Goal: Task Accomplishment & Management: Manage account settings

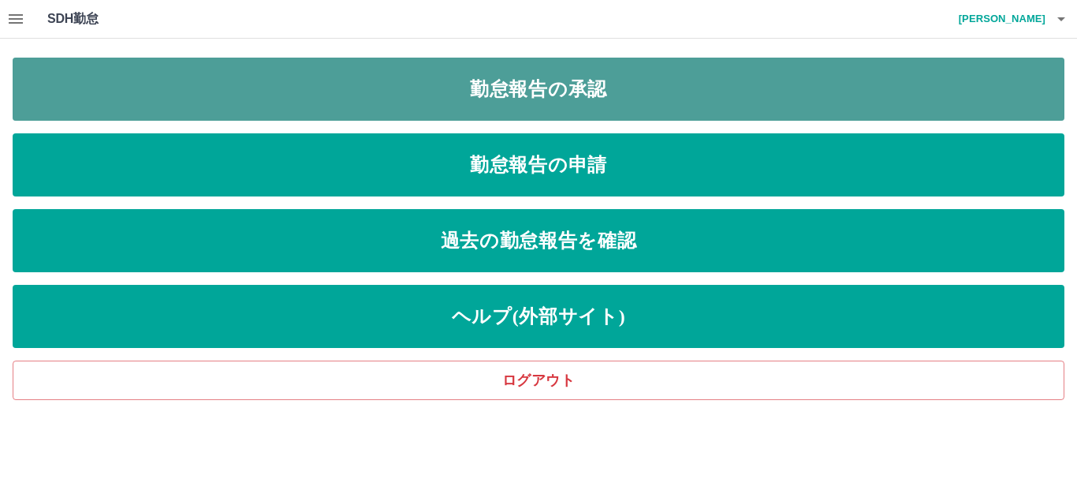
click at [429, 106] on link "勤怠報告の承認" at bounding box center [539, 89] width 1052 height 63
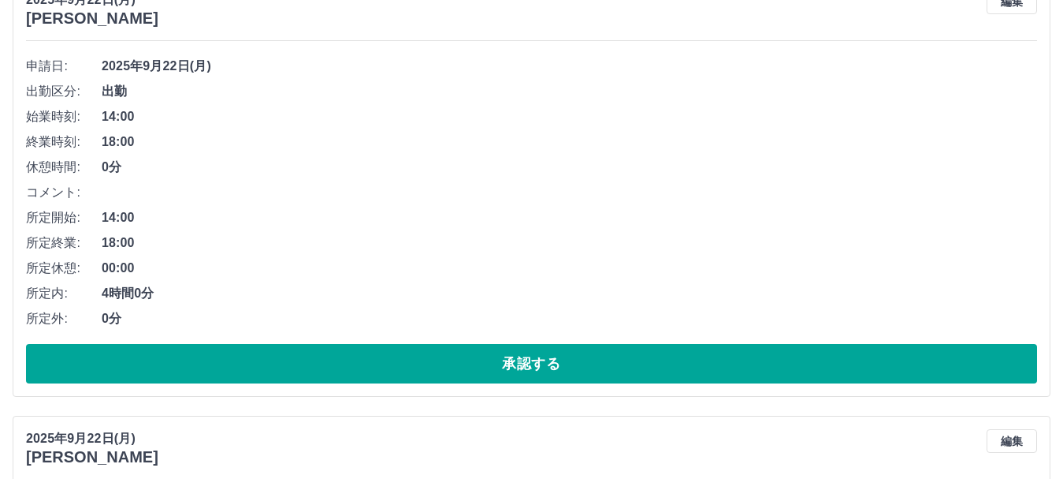
scroll to position [237, 0]
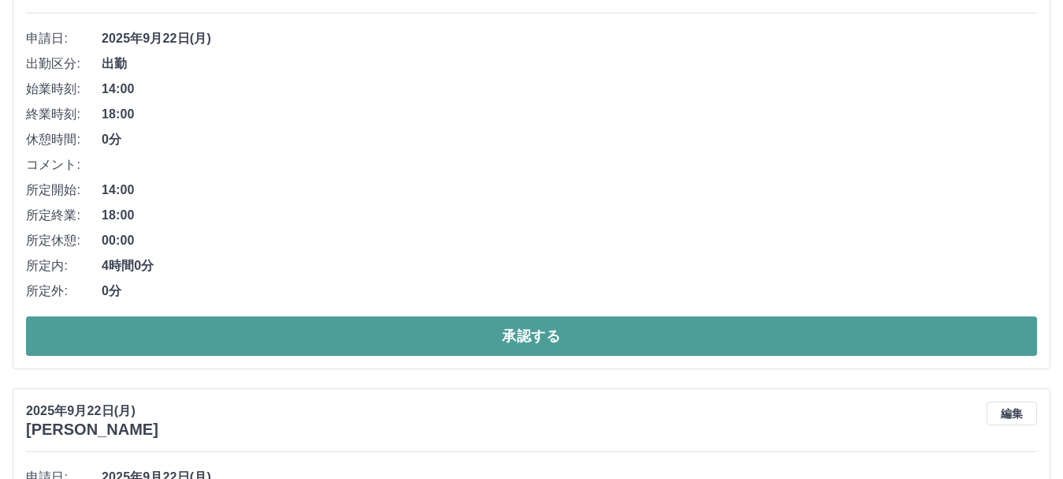
click at [333, 333] on button "承認する" at bounding box center [531, 335] width 1011 height 39
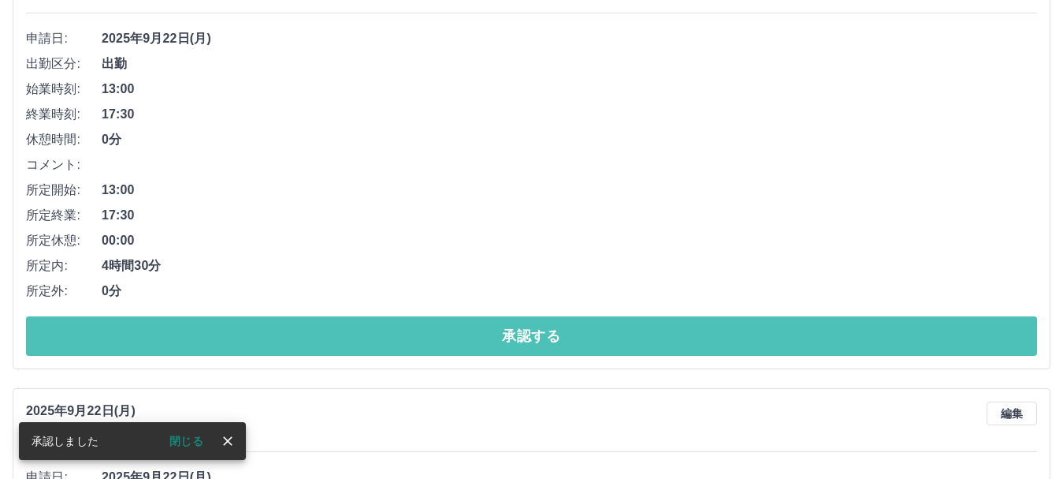
click at [338, 337] on button "承認する" at bounding box center [531, 335] width 1011 height 39
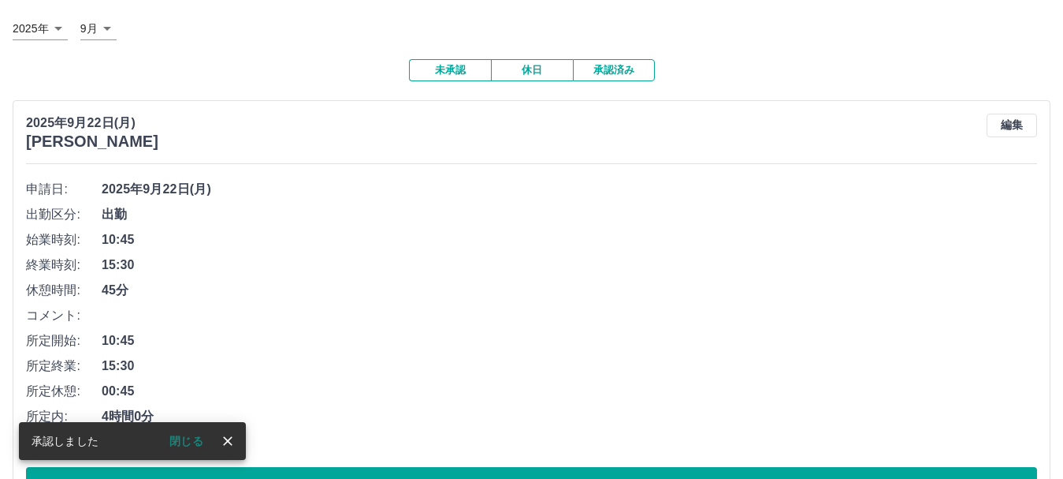
scroll to position [114, 0]
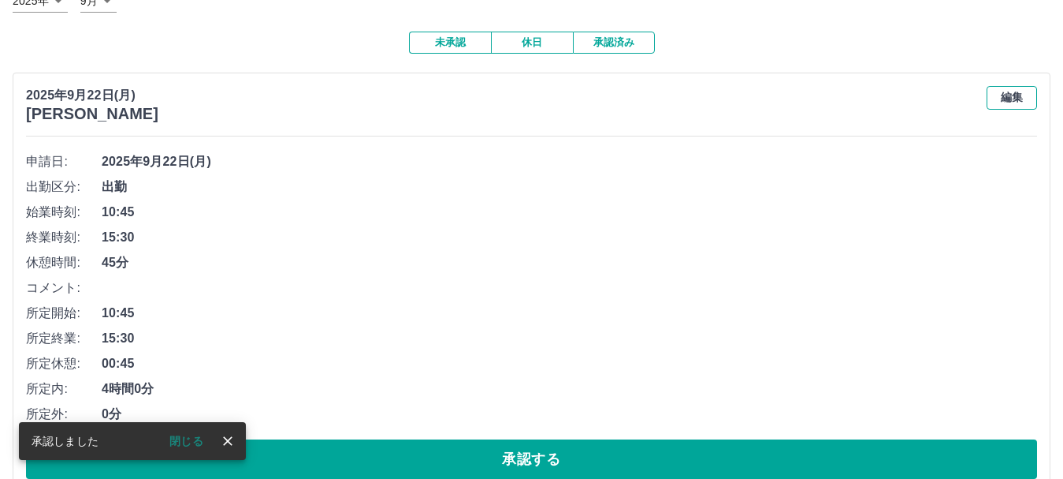
click at [1007, 102] on button "編集" at bounding box center [1012, 98] width 50 height 24
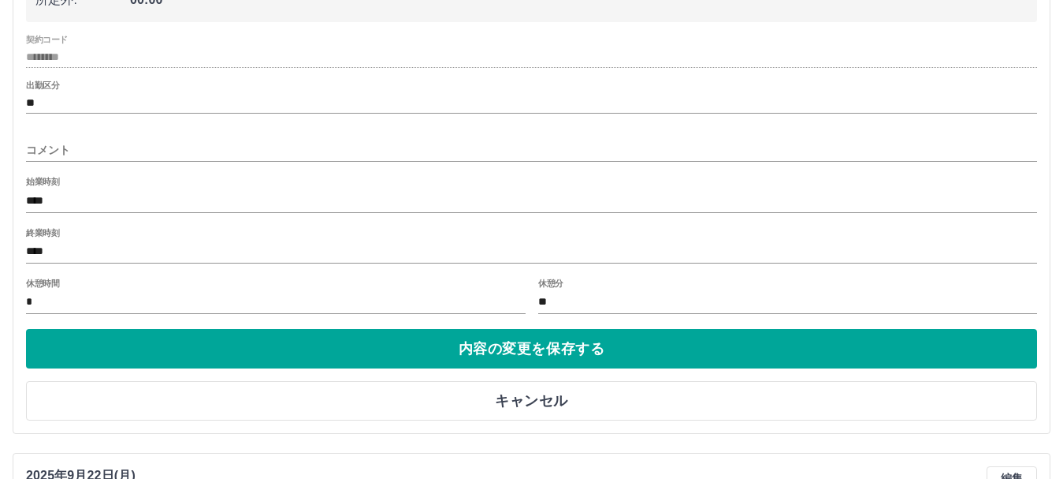
scroll to position [429, 0]
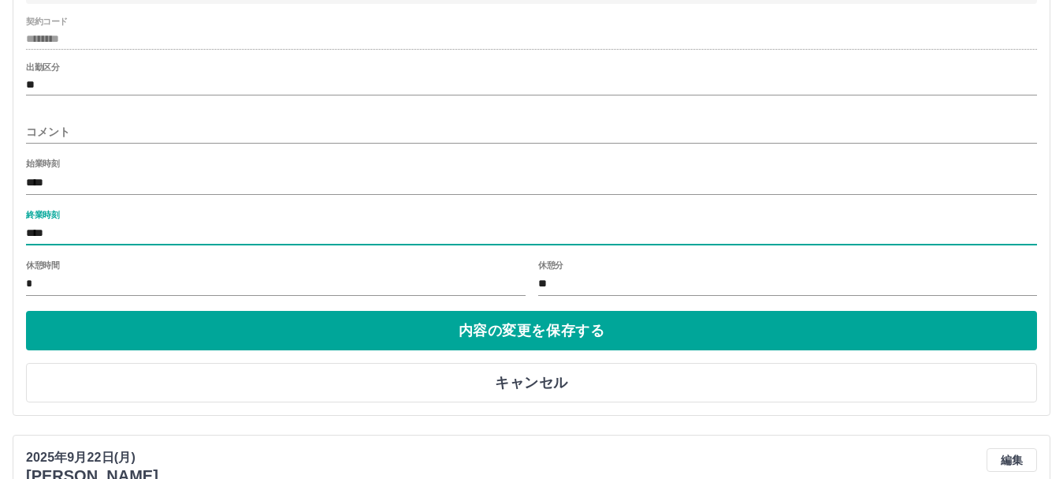
click at [69, 237] on input "****" at bounding box center [531, 233] width 1011 height 23
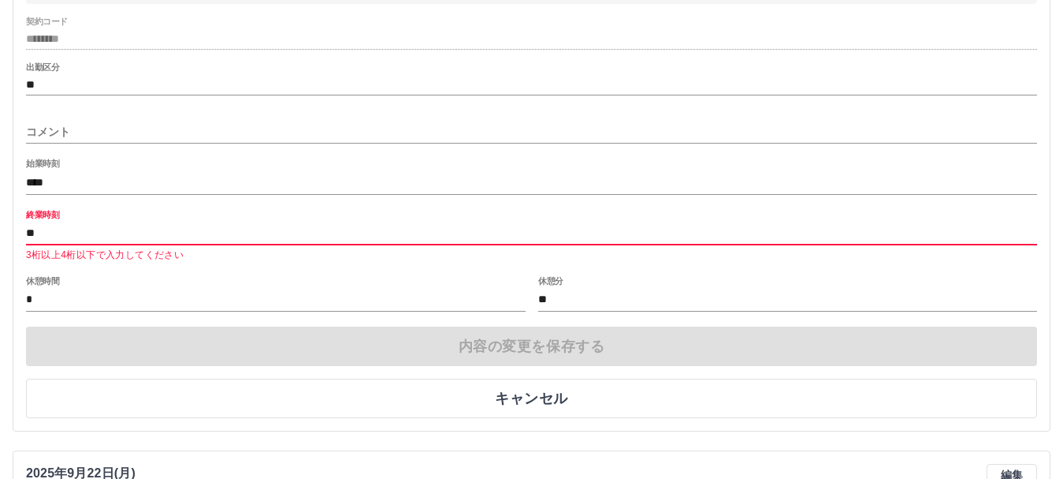
type input "*"
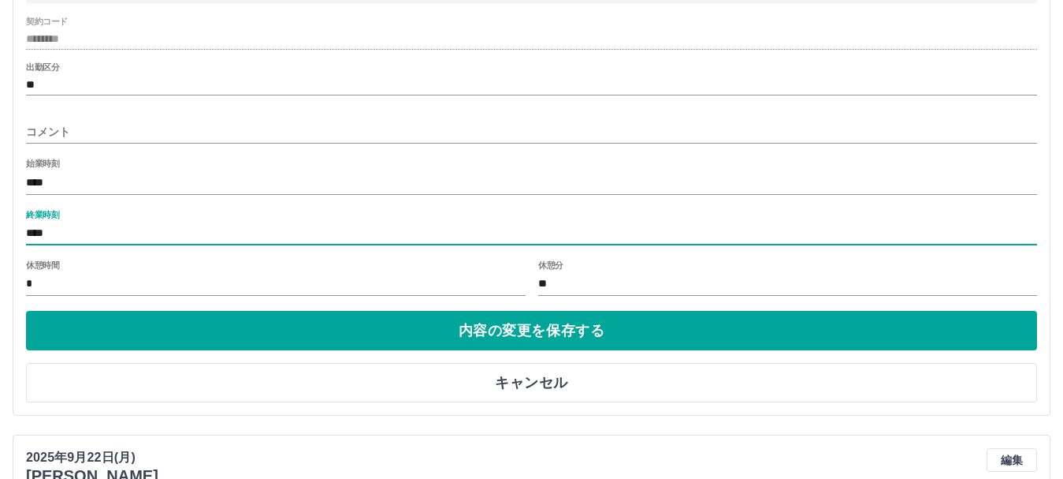
type input "****"
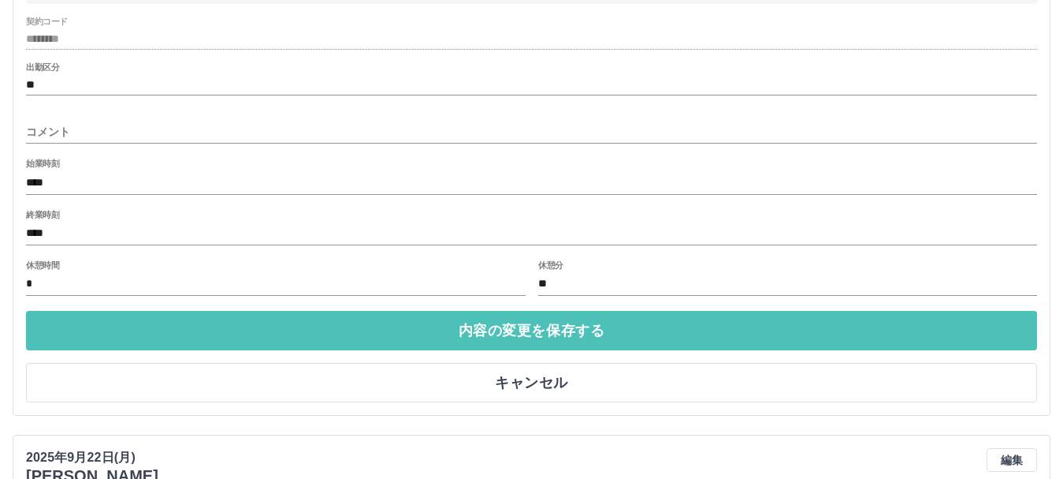
click at [262, 342] on button "内容の変更を保存する" at bounding box center [531, 330] width 1011 height 39
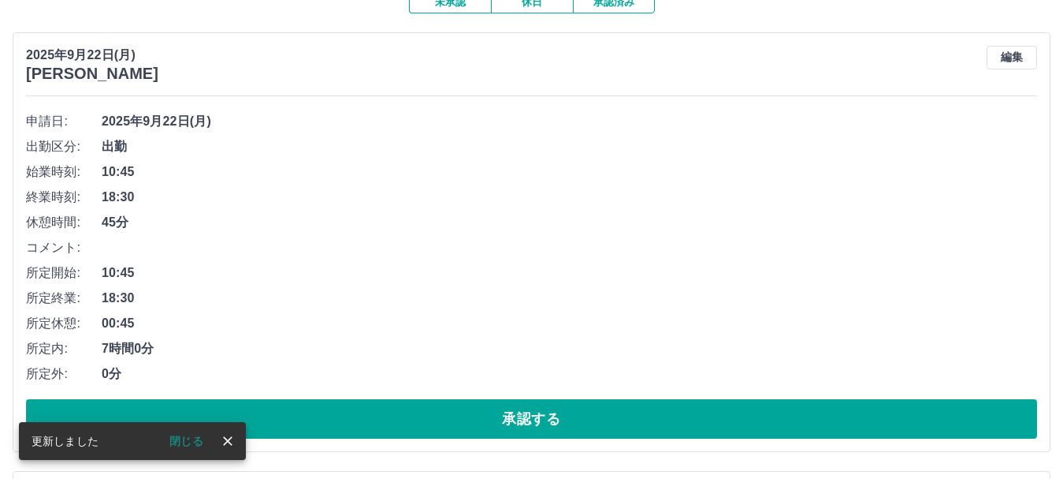
scroll to position [192, 0]
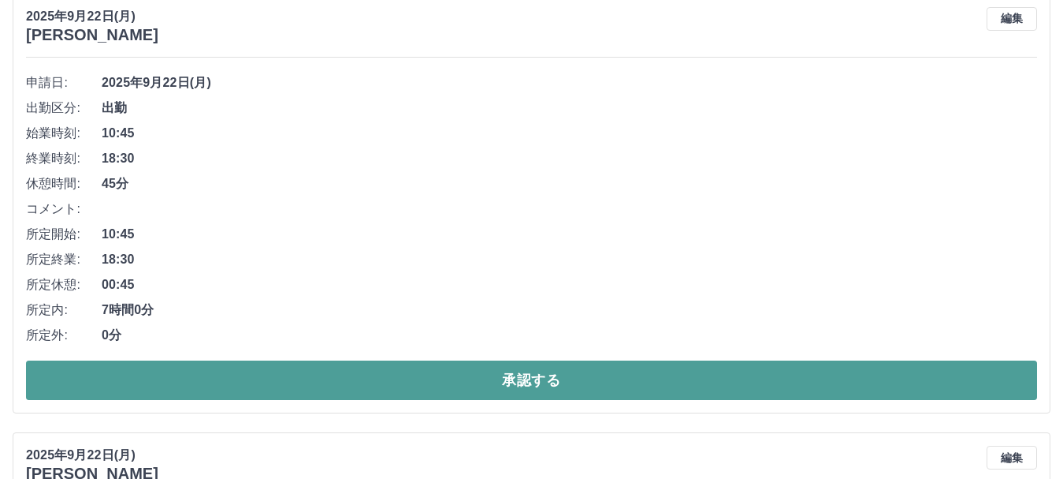
click at [308, 380] on button "承認する" at bounding box center [531, 379] width 1011 height 39
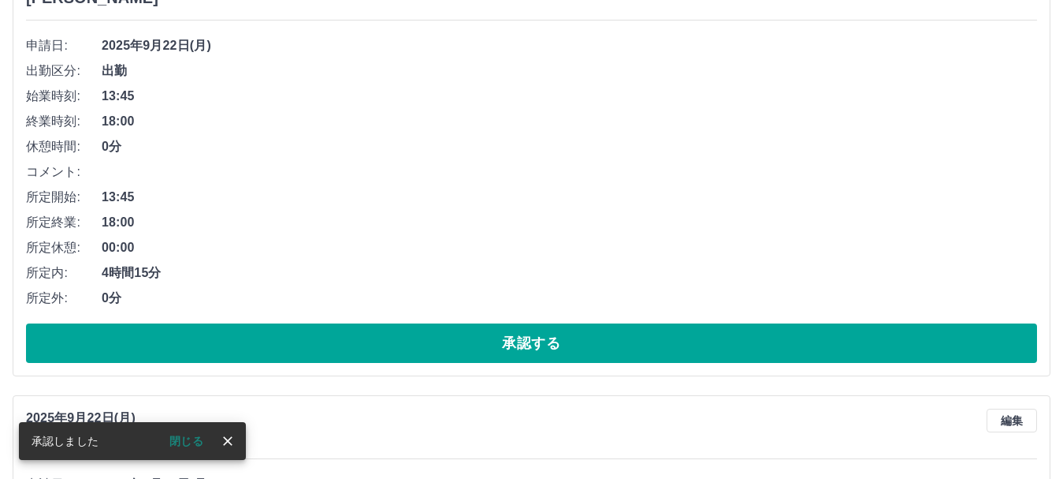
scroll to position [237, 0]
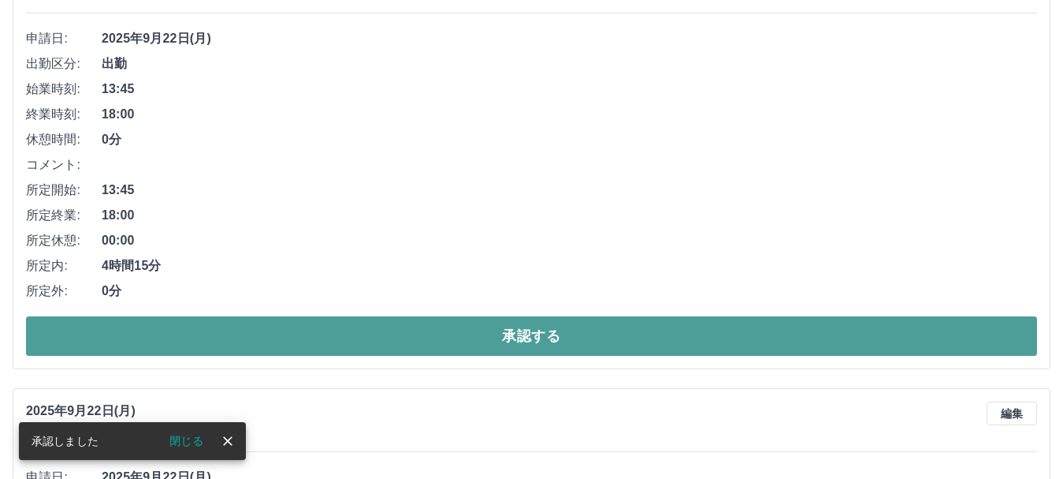
click at [345, 329] on button "承認する" at bounding box center [531, 335] width 1011 height 39
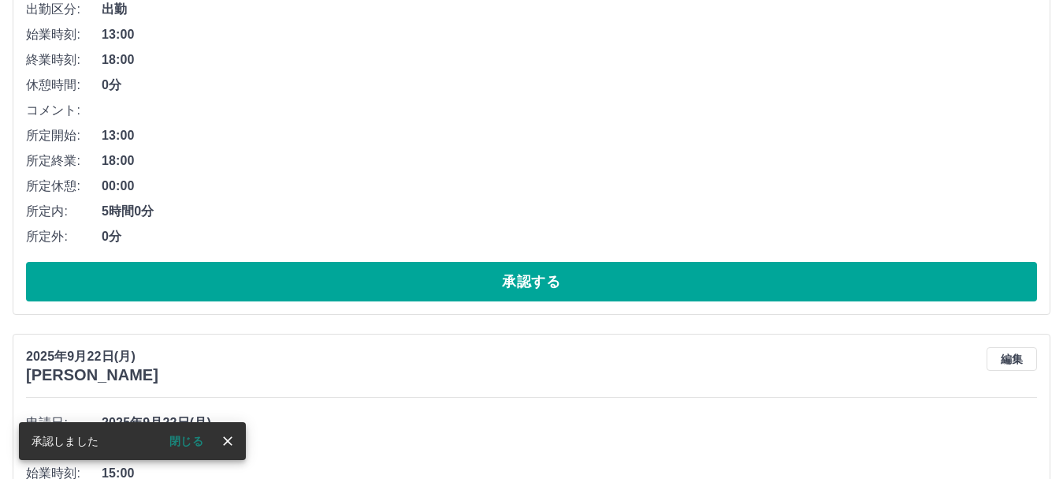
scroll to position [315, 0]
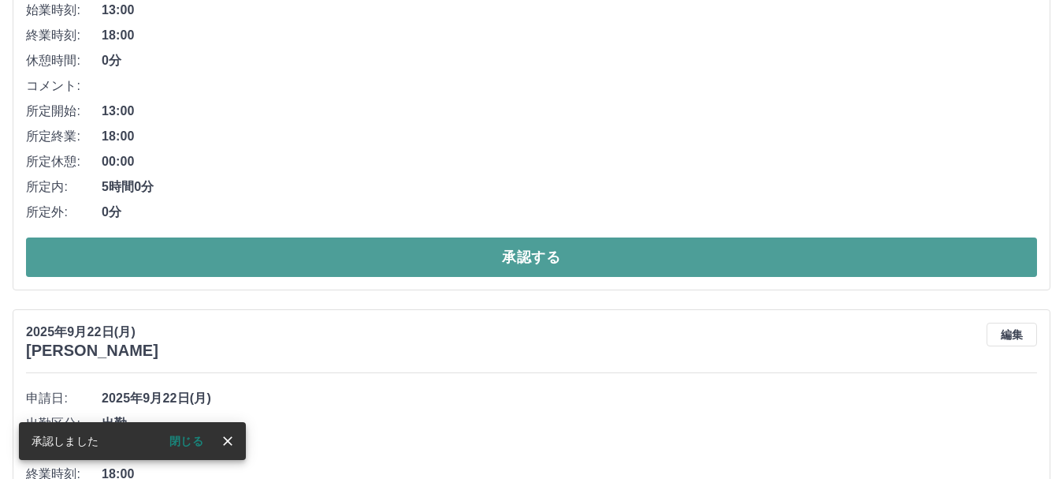
click at [352, 272] on button "承認する" at bounding box center [531, 256] width 1011 height 39
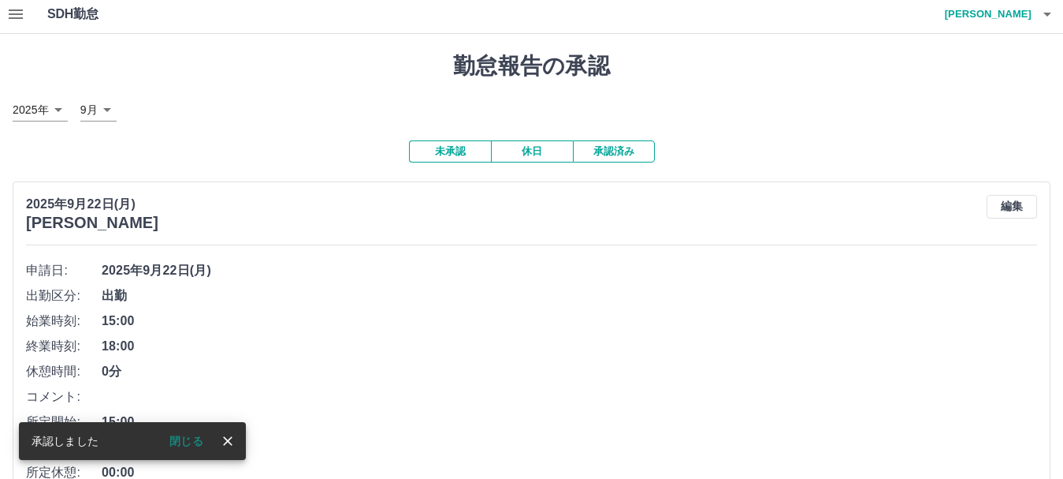
scroll to position [158, 0]
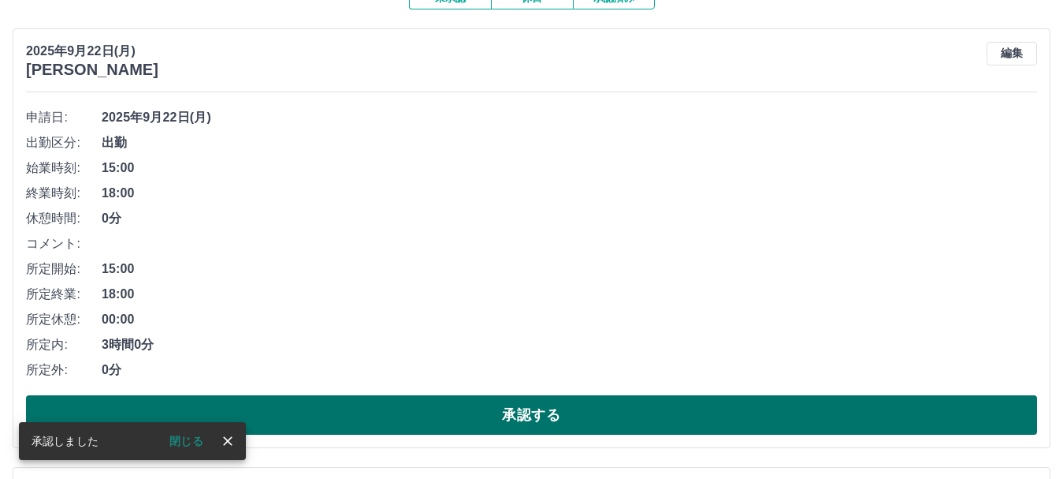
click at [374, 410] on button "承認する" at bounding box center [531, 414] width 1011 height 39
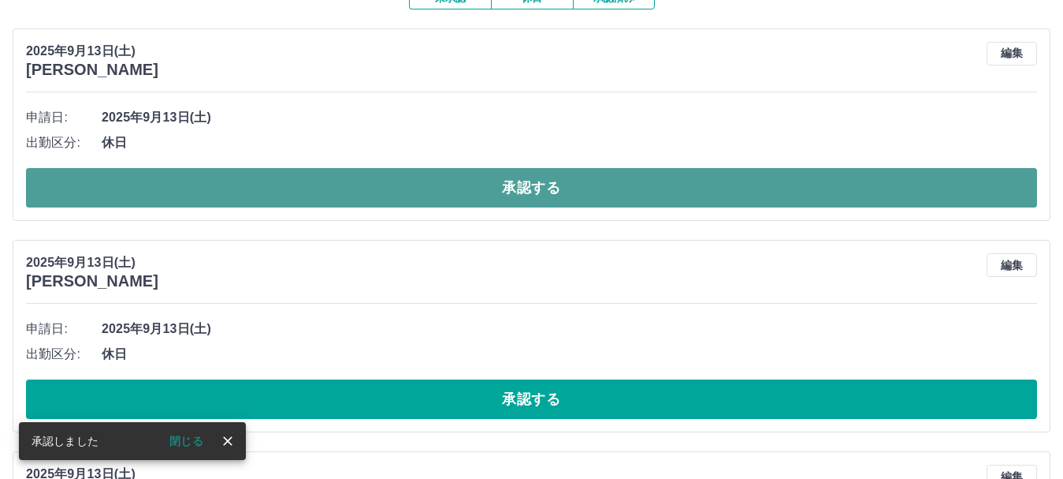
click at [301, 185] on button "承認する" at bounding box center [531, 187] width 1011 height 39
click at [330, 177] on button "承認する" at bounding box center [531, 187] width 1011 height 39
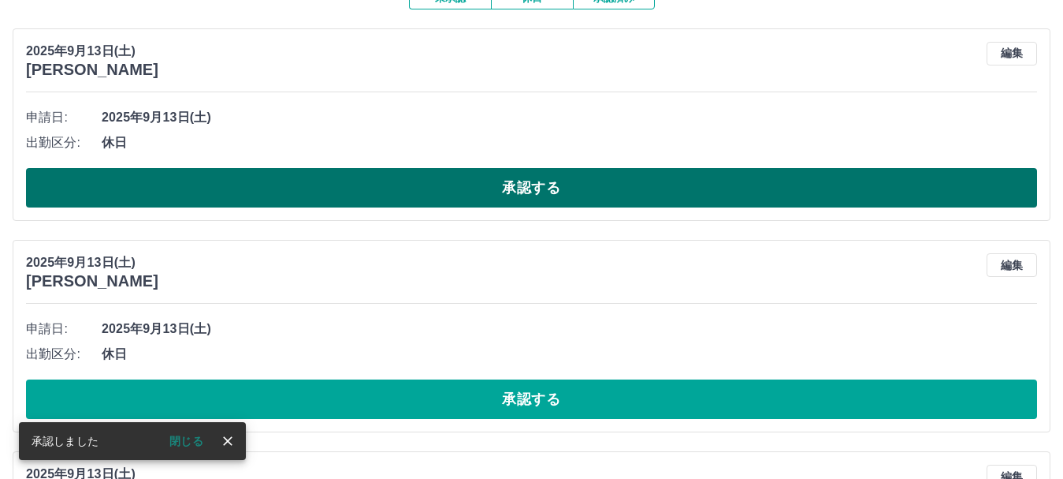
click at [384, 183] on button "承認する" at bounding box center [531, 187] width 1011 height 39
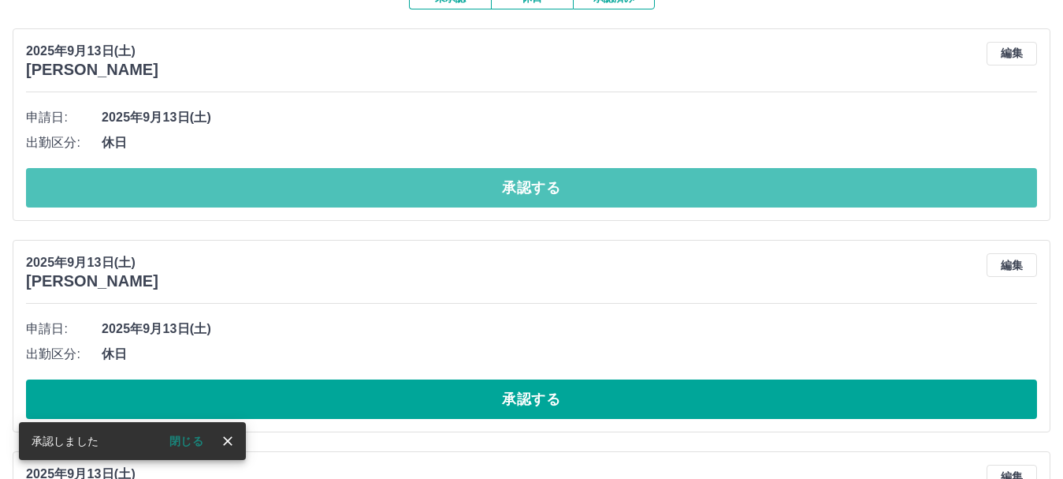
click at [378, 187] on button "承認する" at bounding box center [531, 187] width 1011 height 39
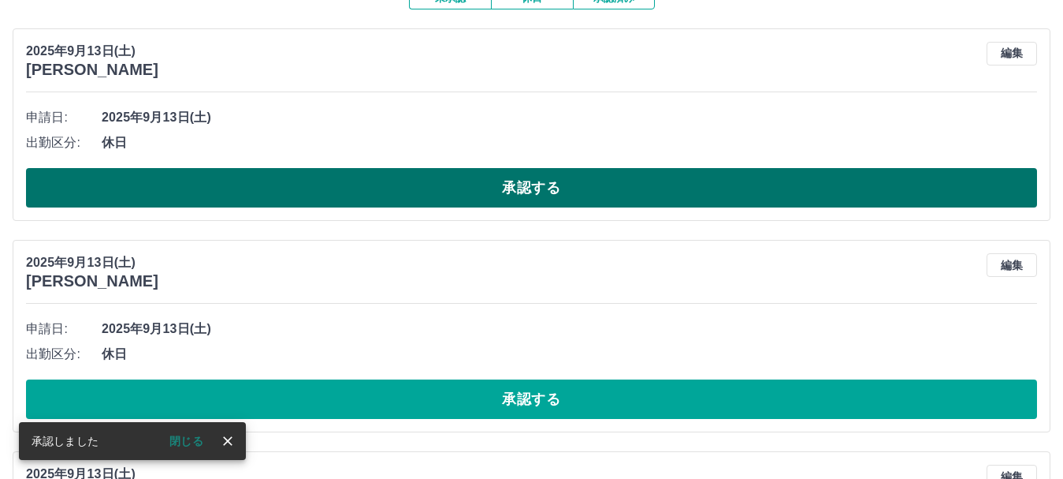
click at [382, 191] on button "承認する" at bounding box center [531, 187] width 1011 height 39
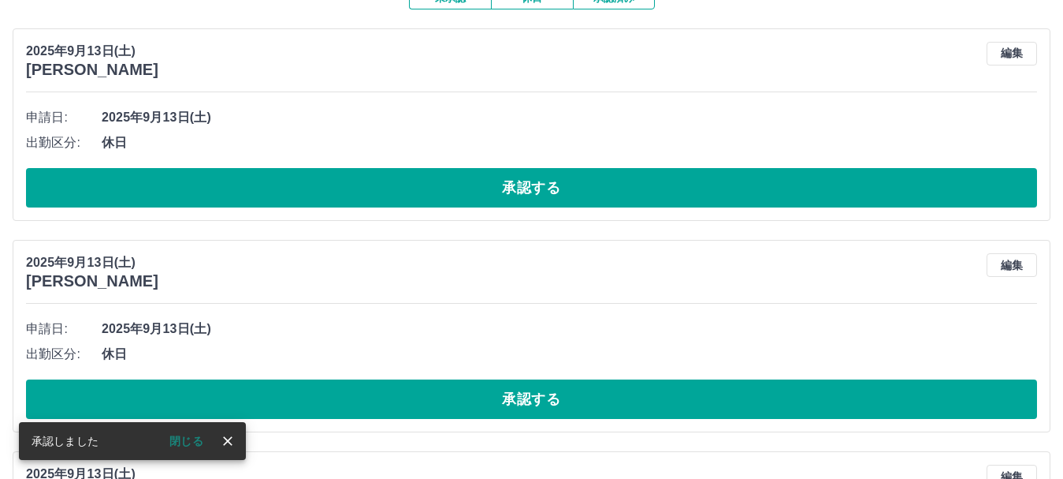
click at [385, 193] on button "承認する" at bounding box center [531, 187] width 1011 height 39
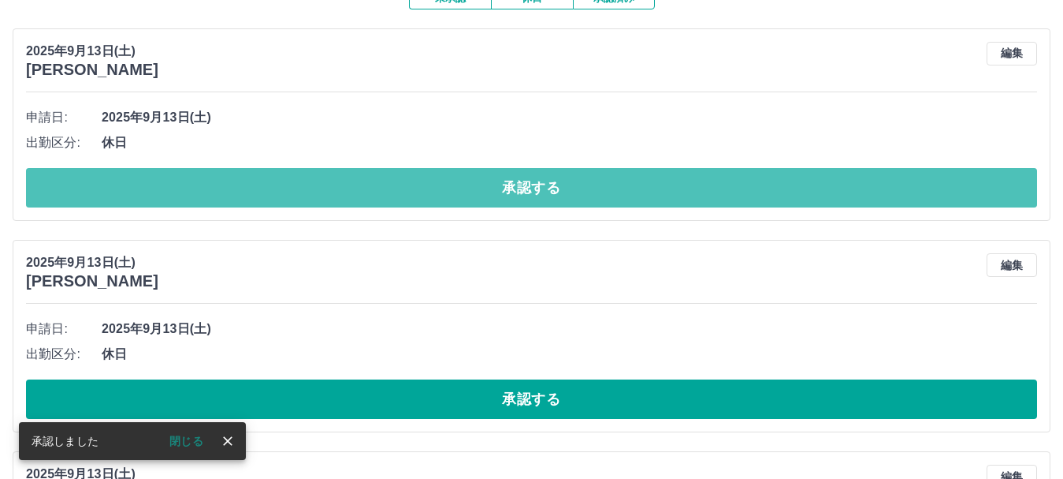
click at [385, 193] on button "承認する" at bounding box center [531, 187] width 1011 height 39
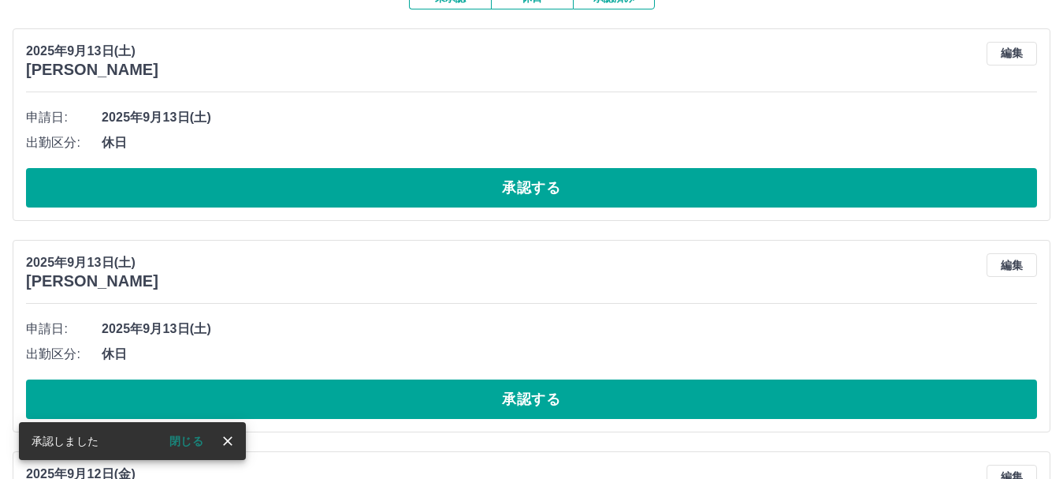
click at [385, 193] on button "承認する" at bounding box center [531, 187] width 1011 height 39
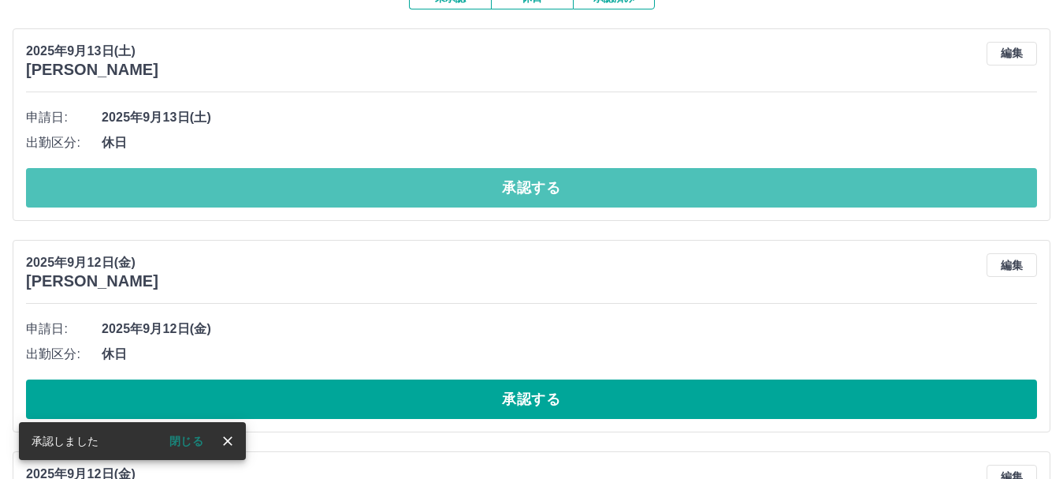
click at [385, 193] on button "承認する" at bounding box center [531, 187] width 1011 height 39
click at [389, 193] on button "承認する" at bounding box center [531, 187] width 1011 height 39
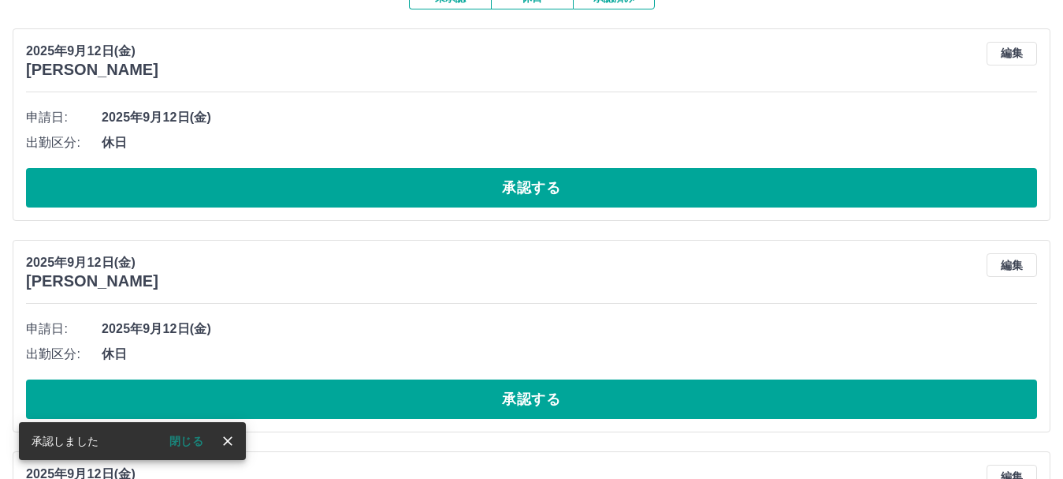
click at [389, 193] on button "承認する" at bounding box center [531, 187] width 1011 height 39
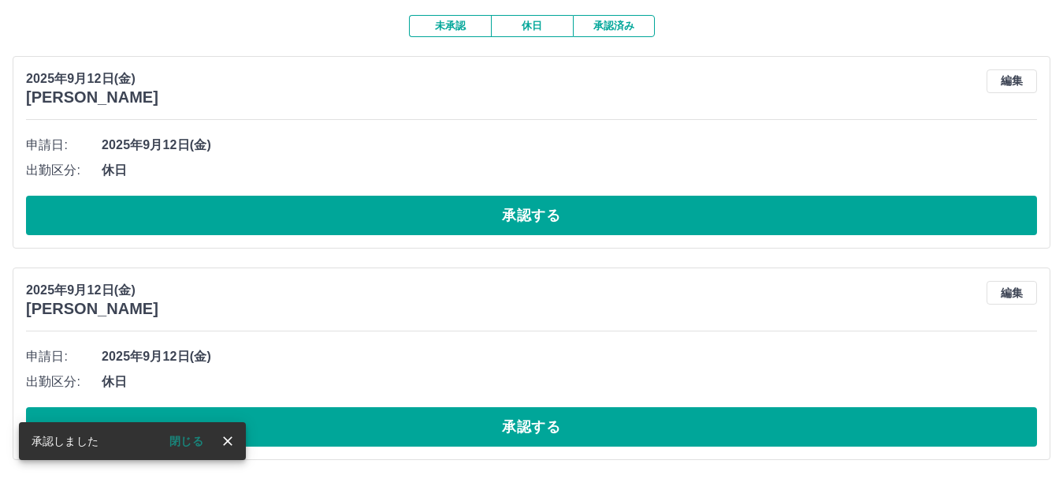
scroll to position [132, 0]
click at [389, 194] on div "申請日: 2025年9月12日(金) 出勤区分: 休日 承認する" at bounding box center [531, 183] width 1011 height 102
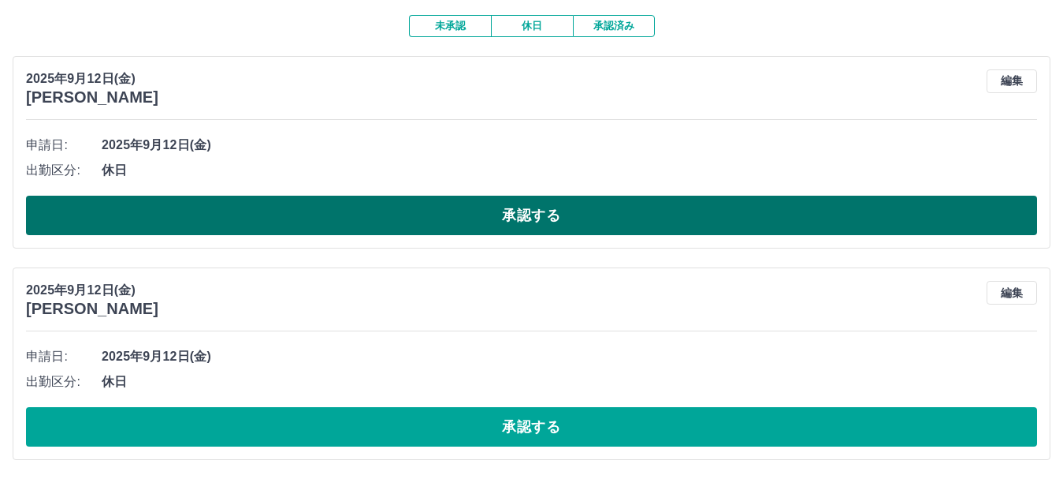
click at [393, 207] on button "承認する" at bounding box center [531, 215] width 1011 height 39
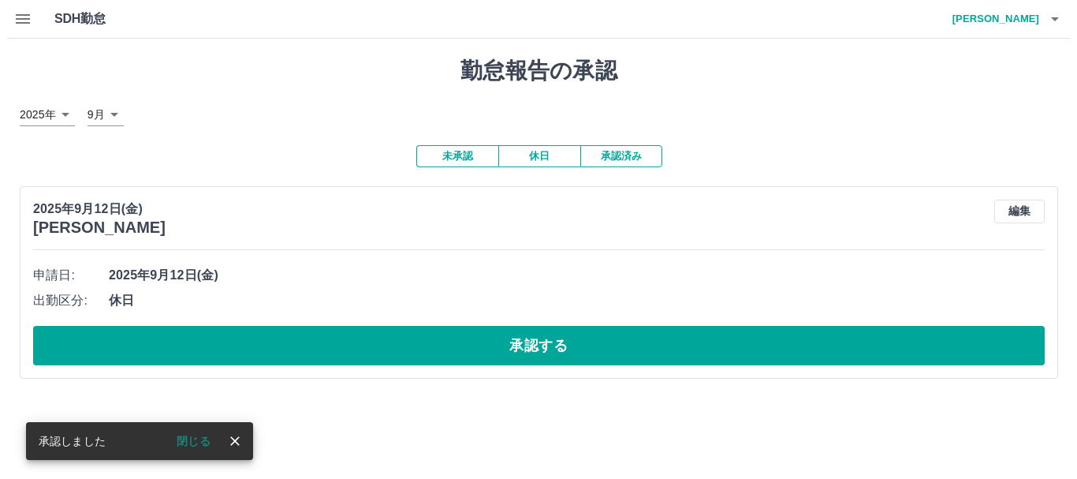
scroll to position [0, 0]
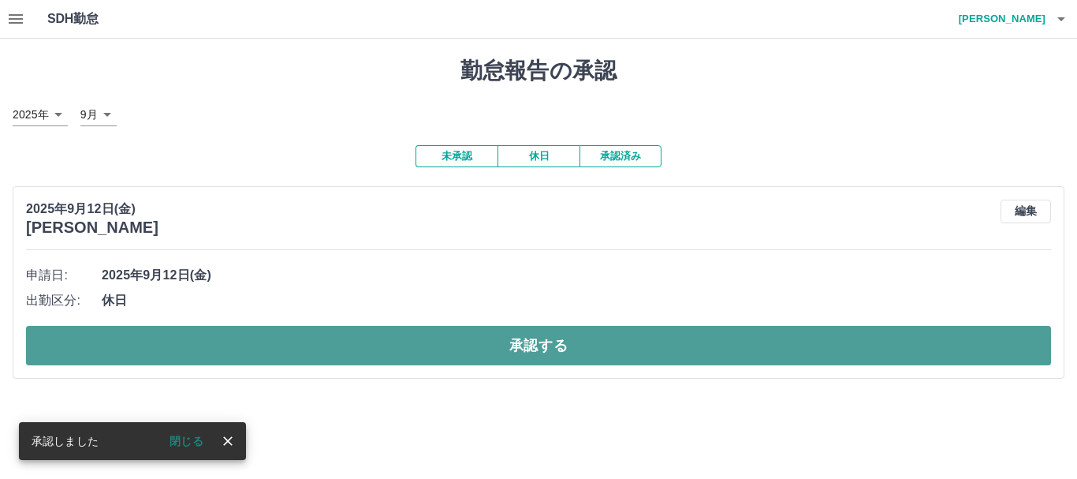
click at [448, 350] on button "承認する" at bounding box center [538, 345] width 1025 height 39
